Goal: Complete application form: Complete application form

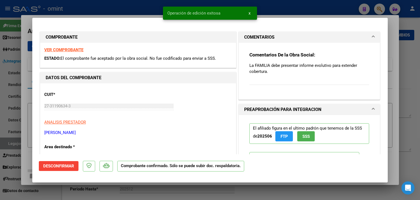
scroll to position [55, 0]
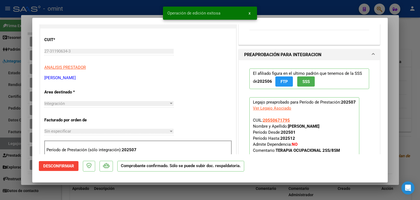
click at [129, 76] on p "ZARZA ESTELA BEATRIZ" at bounding box center [138, 78] width 188 height 6
type input "$ 0,00"
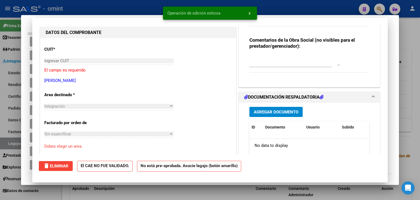
scroll to position [0, 0]
